Goal: Task Accomplishment & Management: Use online tool/utility

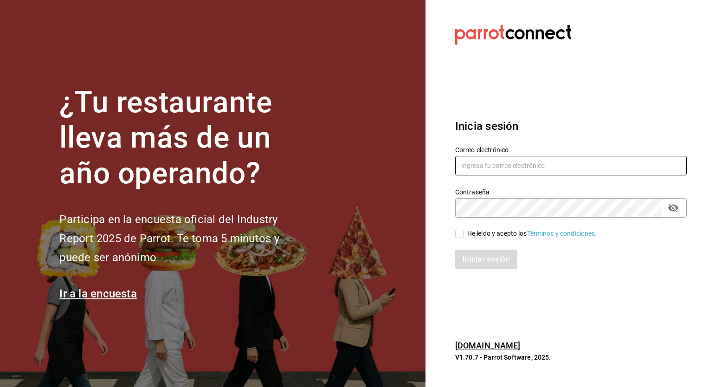
type input "[EMAIL_ADDRESS][DOMAIN_NAME]"
click at [461, 232] on input "He leído y acepto los Términos y condiciones." at bounding box center [459, 234] width 8 height 8
checkbox input "true"
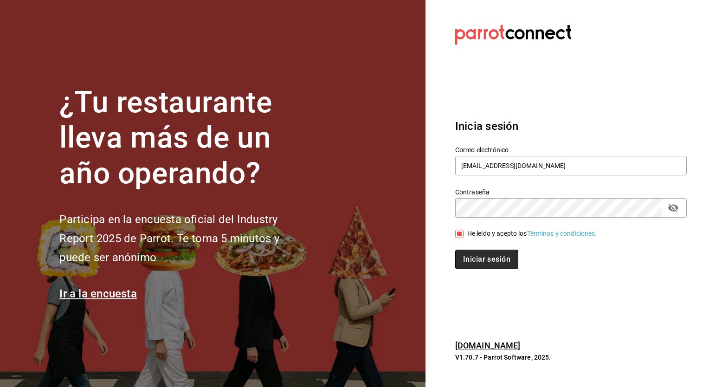
click at [485, 260] on button "Iniciar sesión" at bounding box center [486, 259] width 63 height 19
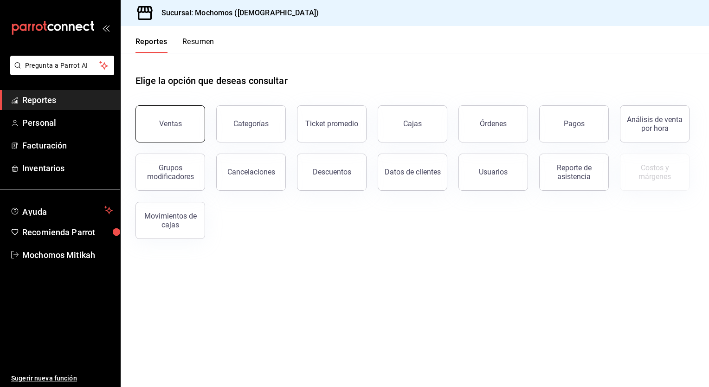
click at [161, 115] on button "Ventas" at bounding box center [171, 123] width 70 height 37
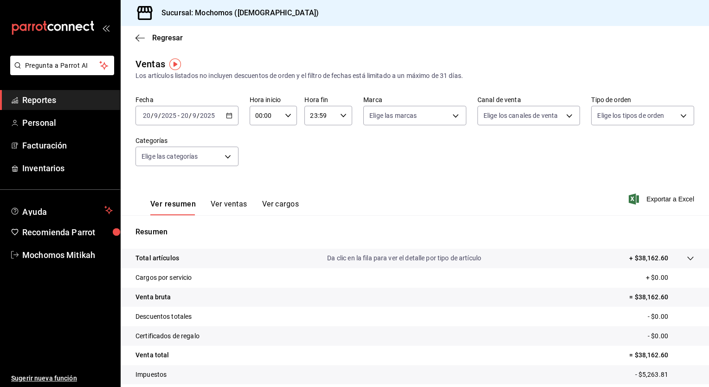
click at [229, 117] on icon "button" at bounding box center [229, 115] width 6 height 6
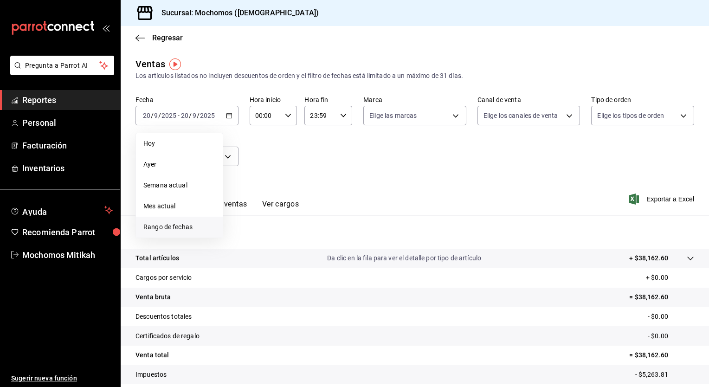
click at [184, 229] on span "Rango de fechas" at bounding box center [179, 227] width 72 height 10
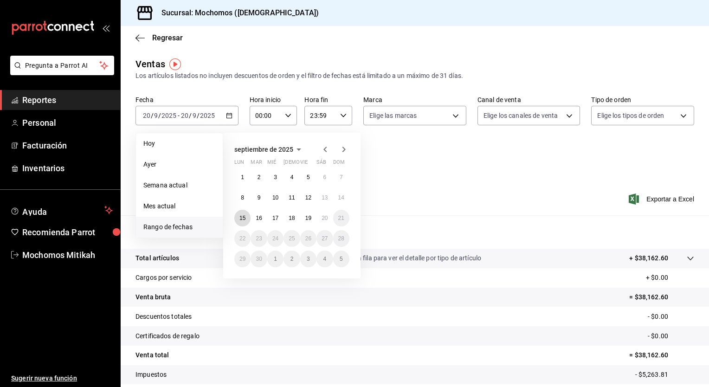
click at [245, 214] on button "15" at bounding box center [242, 218] width 16 height 17
click at [306, 215] on abbr "19" at bounding box center [308, 218] width 6 height 6
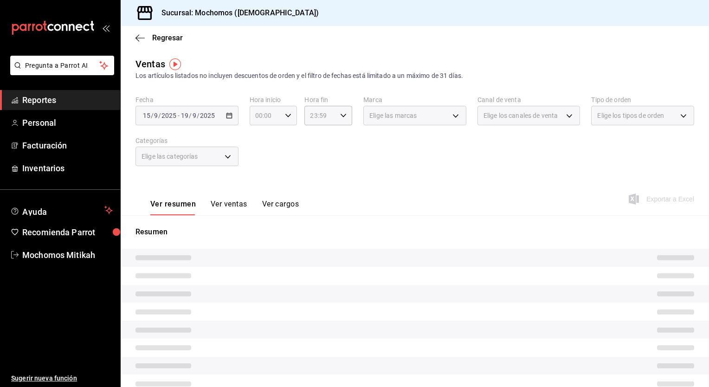
click at [286, 117] on \(Stroke\) "button" at bounding box center [288, 115] width 6 height 3
click at [257, 186] on button "05" at bounding box center [260, 189] width 20 height 19
type input "05:00"
click at [285, 138] on span "00" at bounding box center [283, 139] width 9 height 7
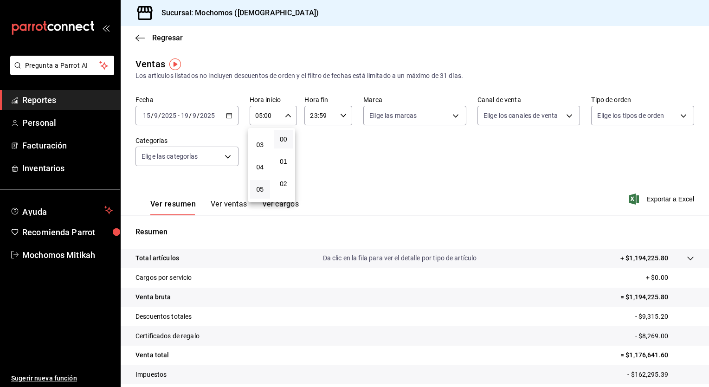
click at [342, 120] on div at bounding box center [354, 193] width 709 height 387
click at [342, 113] on icon "button" at bounding box center [343, 115] width 6 height 6
click at [315, 194] on button "05" at bounding box center [315, 198] width 20 height 19
click at [337, 141] on span "00" at bounding box center [338, 139] width 9 height 7
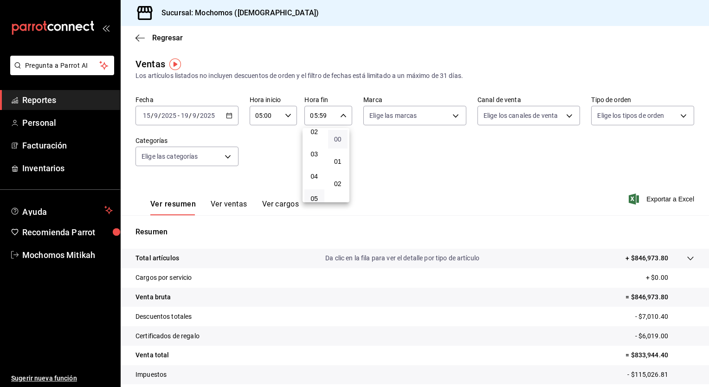
type input "05:00"
click at [318, 196] on button "05" at bounding box center [315, 198] width 20 height 19
click at [411, 138] on div at bounding box center [354, 193] width 709 height 387
click at [643, 203] on span "Exportar a Excel" at bounding box center [663, 199] width 64 height 11
click at [227, 118] on \(Stroke\) "button" at bounding box center [230, 115] width 6 height 5
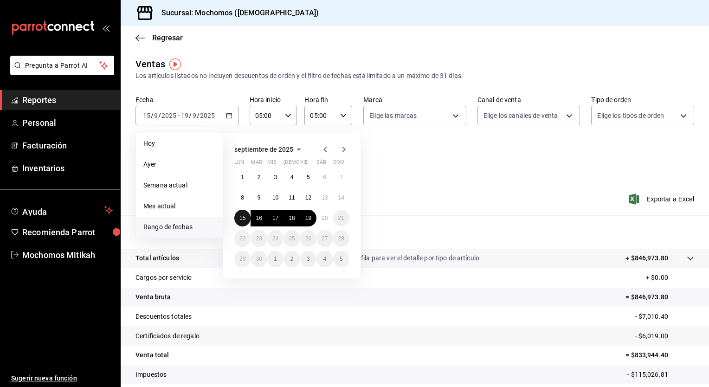
click at [241, 215] on abbr "15" at bounding box center [243, 218] width 6 height 6
click at [320, 219] on button "20" at bounding box center [325, 218] width 16 height 17
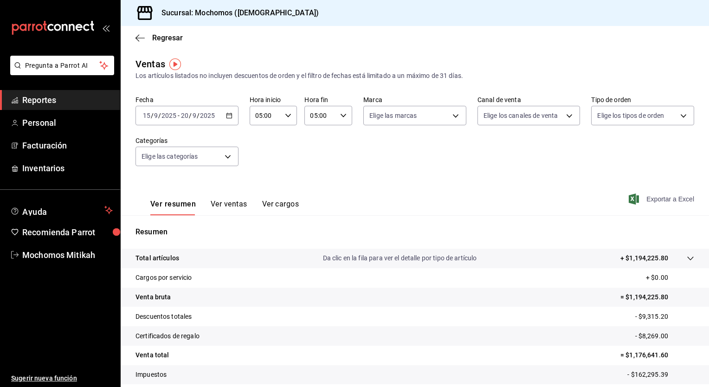
click at [636, 203] on span "Exportar a Excel" at bounding box center [663, 199] width 64 height 11
